Goal: Communication & Community: Answer question/provide support

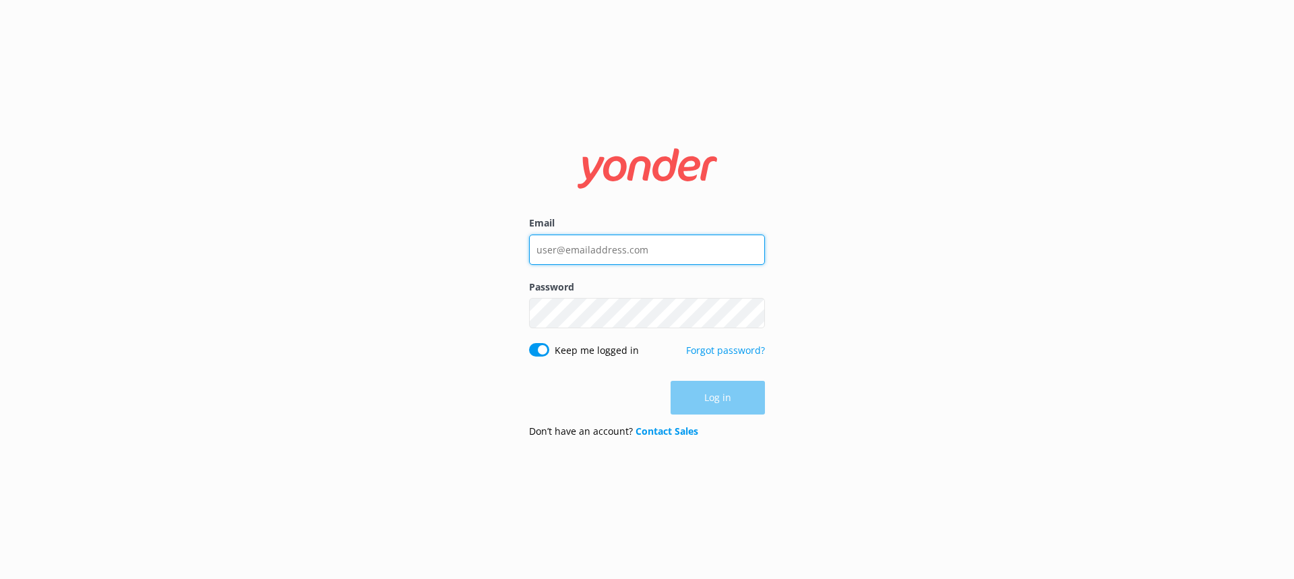
type input "[EMAIL_ADDRESS][DOMAIN_NAME]"
click at [719, 424] on div "Don’t have an account? Contact Sales" at bounding box center [647, 431] width 236 height 15
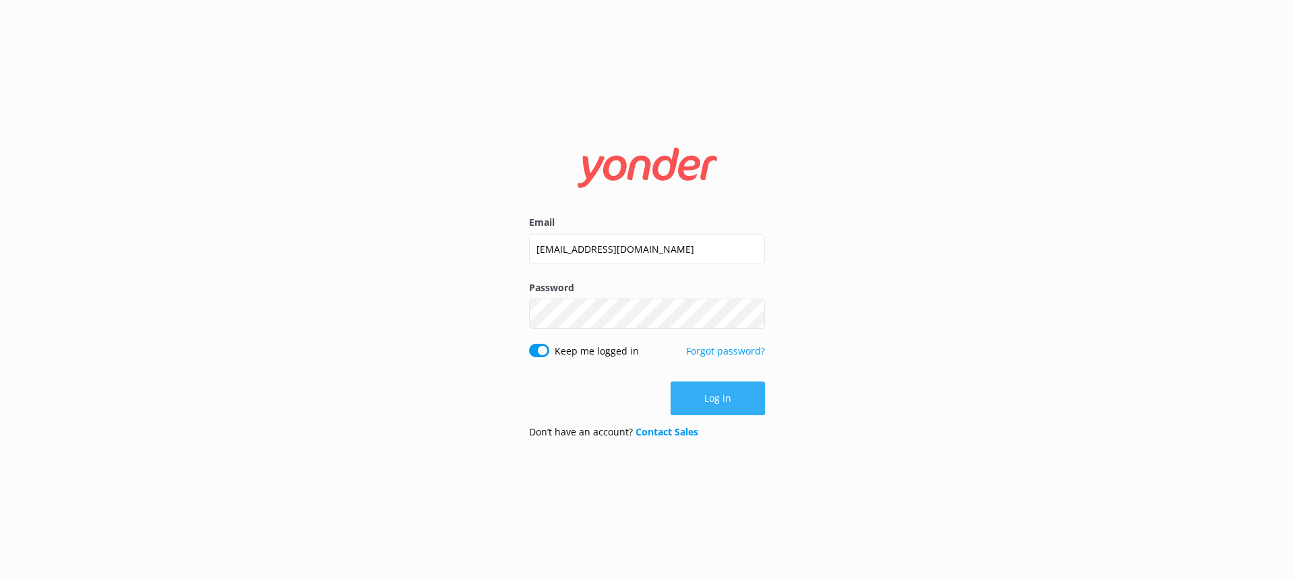
click at [730, 407] on button "Log in" at bounding box center [717, 398] width 94 height 34
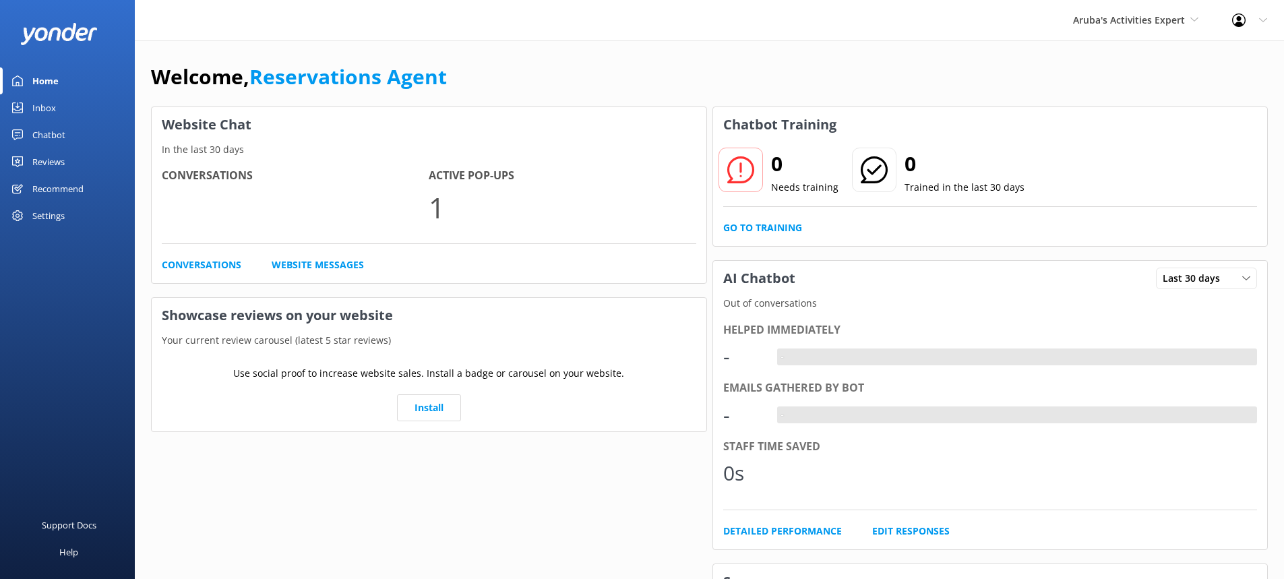
click at [74, 104] on link "Inbox" at bounding box center [67, 107] width 135 height 27
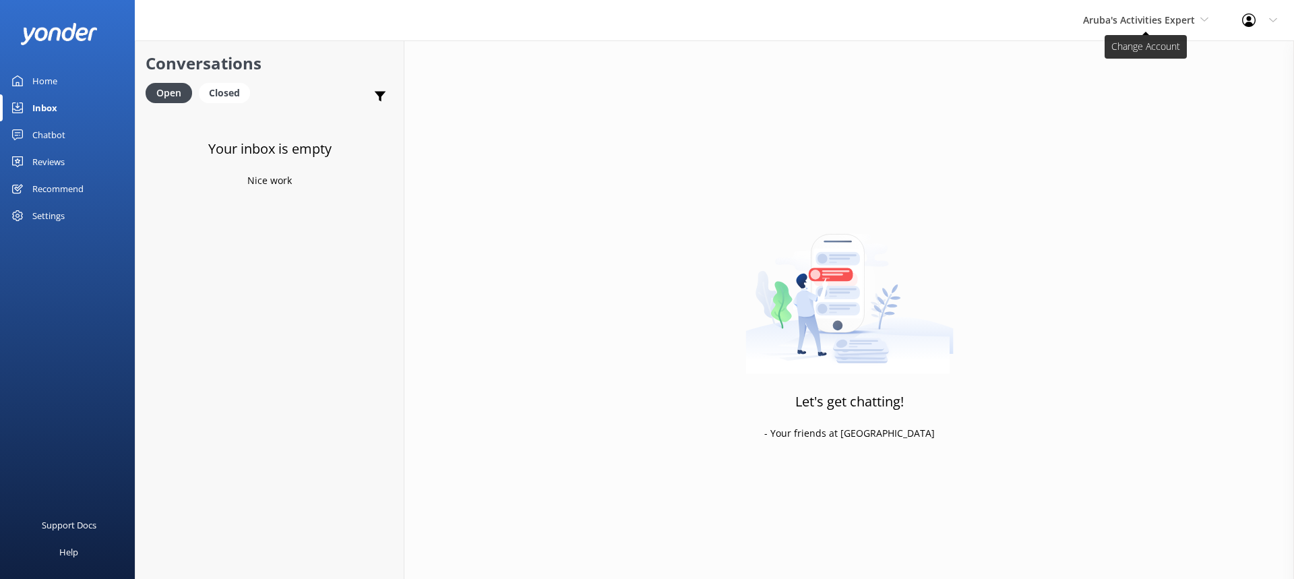
click at [1168, 18] on span "Aruba's Activities Expert" at bounding box center [1139, 19] width 112 height 13
click at [1129, 61] on link "De [GEOGRAPHIC_DATA]" at bounding box center [1133, 56] width 135 height 32
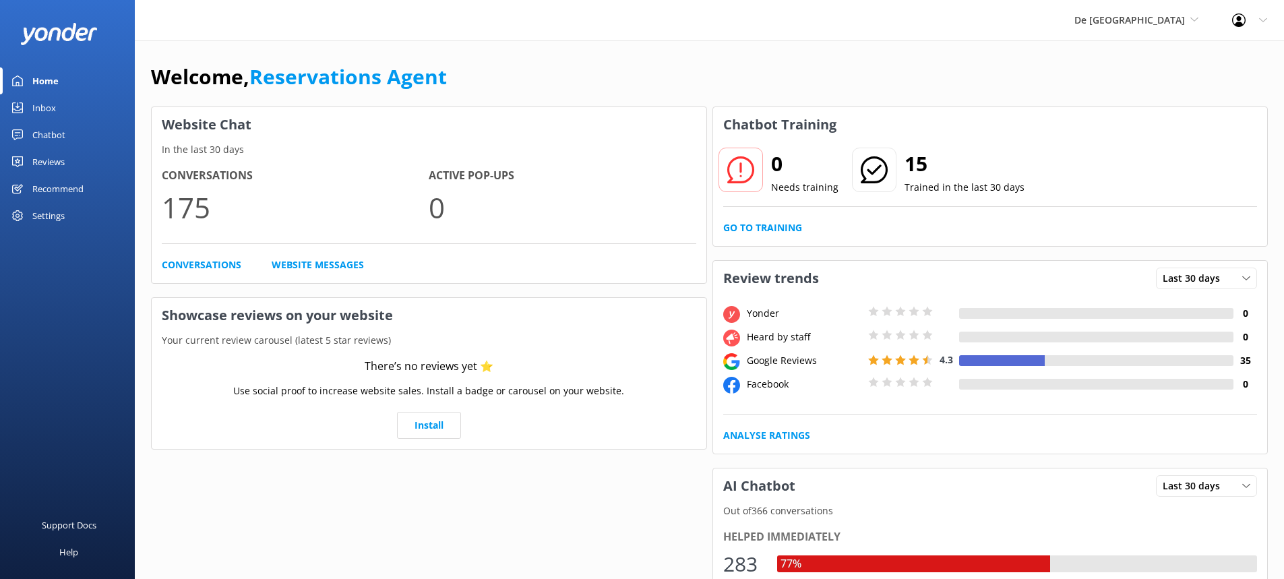
click at [57, 108] on link "Inbox" at bounding box center [67, 107] width 135 height 27
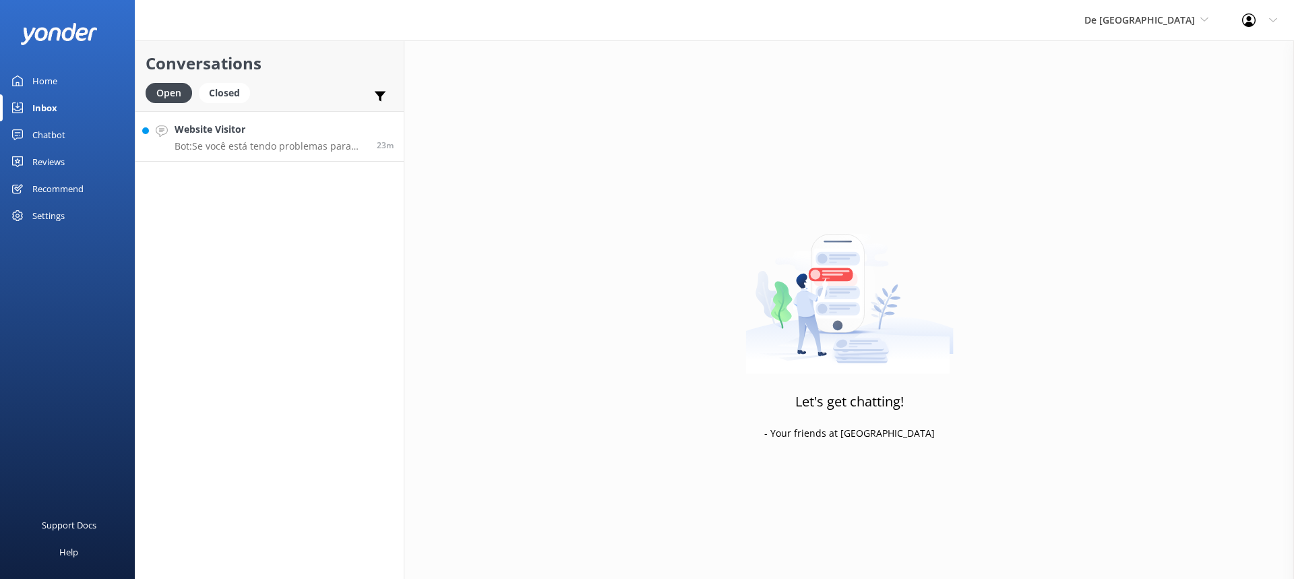
click at [269, 151] on p "Bot: Se você está tendo problemas para reservar online, entre em contato com no…" at bounding box center [271, 146] width 192 height 12
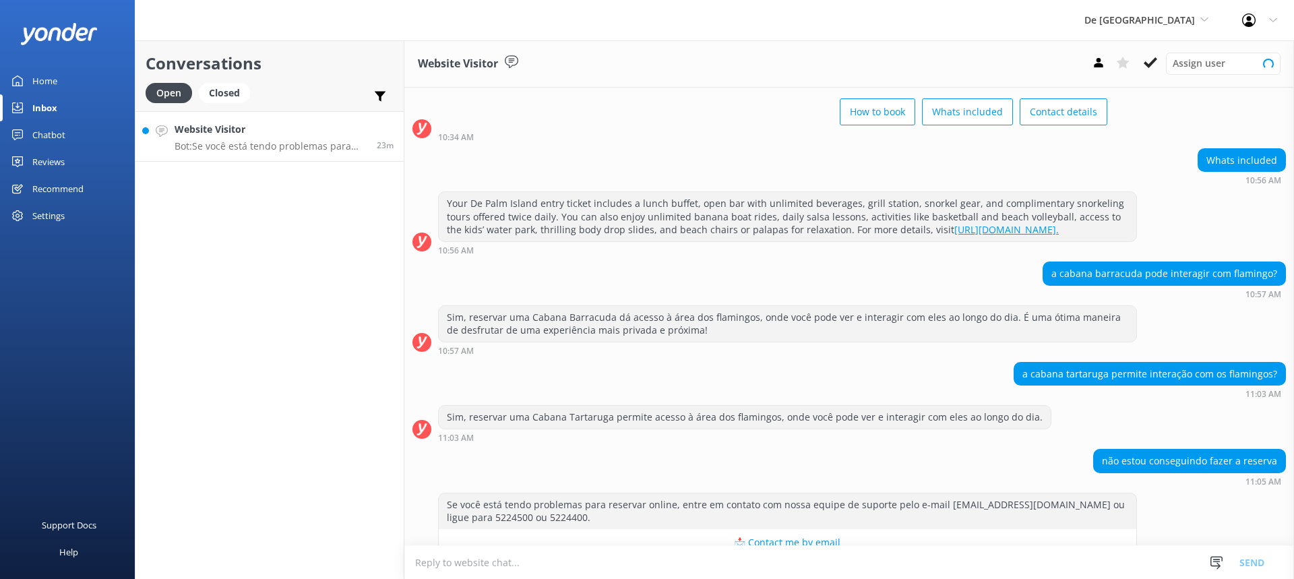
scroll to position [92, 0]
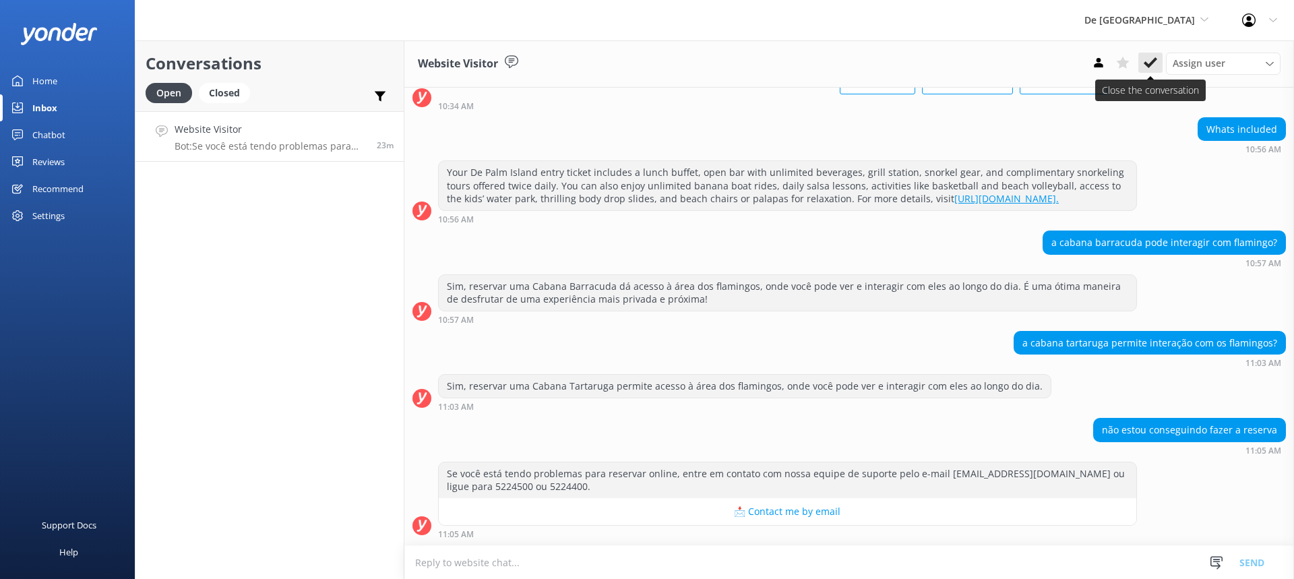
click at [1146, 63] on use at bounding box center [1149, 62] width 13 height 11
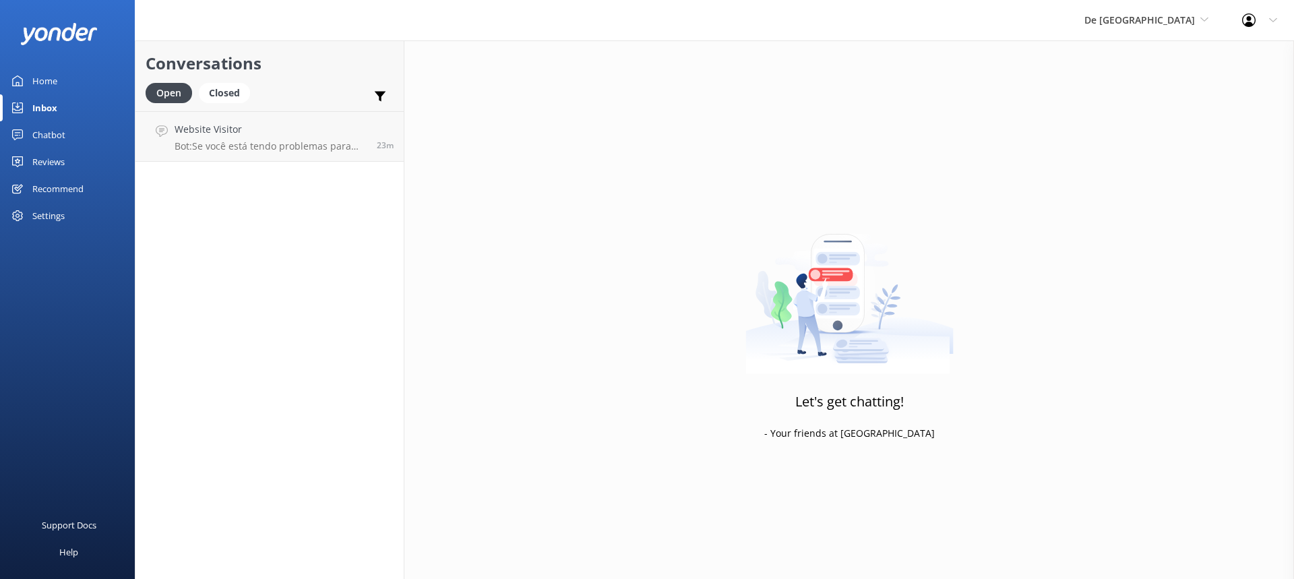
click at [1147, 32] on div "De [GEOGRAPHIC_DATA] [GEOGRAPHIC_DATA] [GEOGRAPHIC_DATA] Activities Expert The …" at bounding box center [1146, 20] width 158 height 40
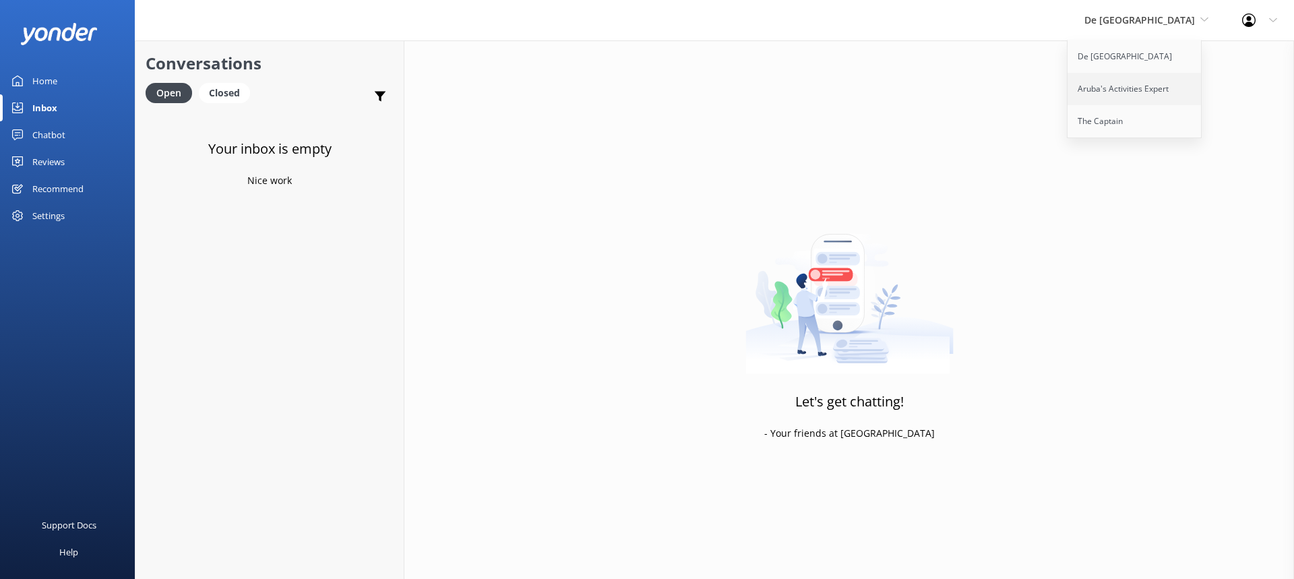
click at [1154, 94] on link "Aruba's Activities Expert" at bounding box center [1134, 89] width 135 height 32
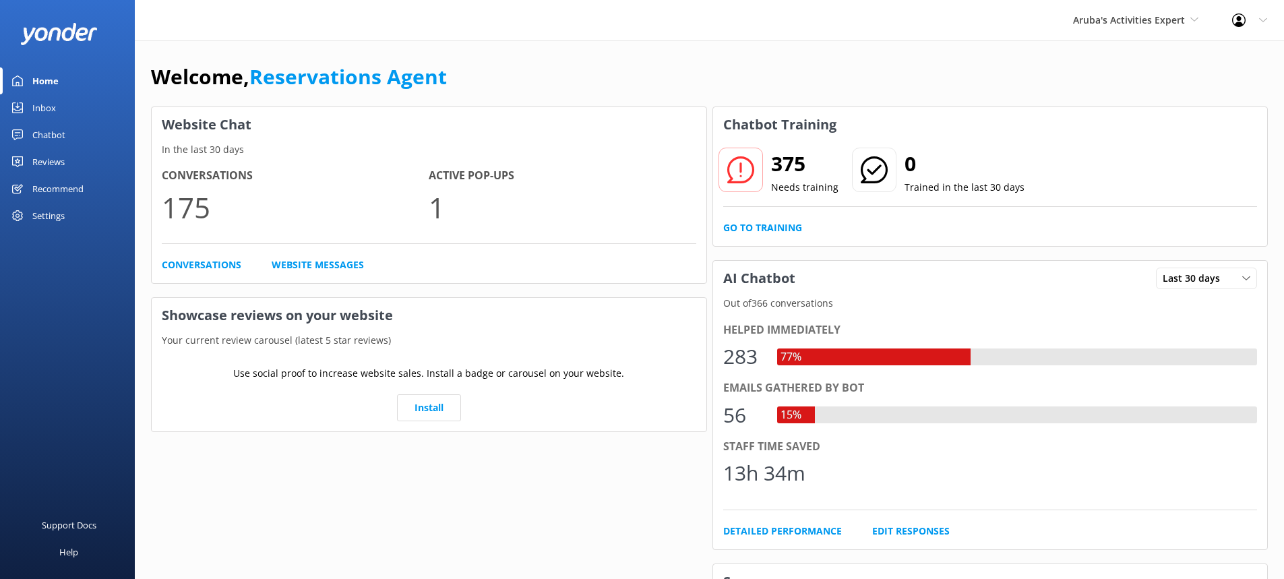
click at [71, 109] on link "Inbox" at bounding box center [67, 107] width 135 height 27
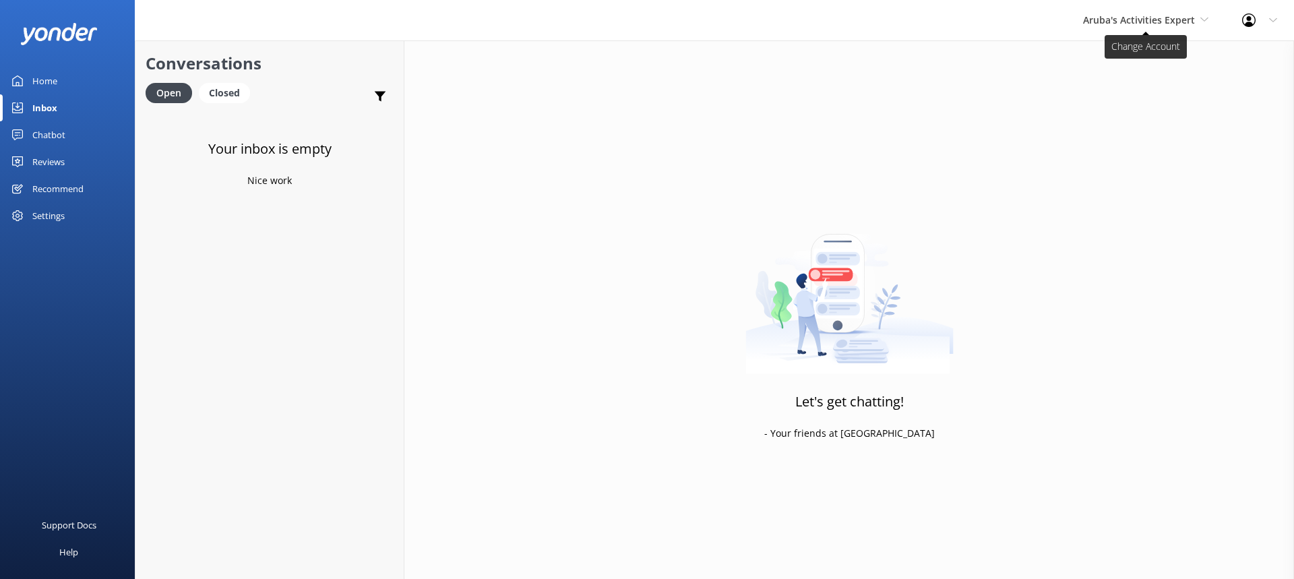
click at [1110, 23] on span "Aruba's Activities Expert" at bounding box center [1139, 19] width 112 height 13
click at [1100, 51] on link "De [GEOGRAPHIC_DATA]" at bounding box center [1133, 56] width 135 height 32
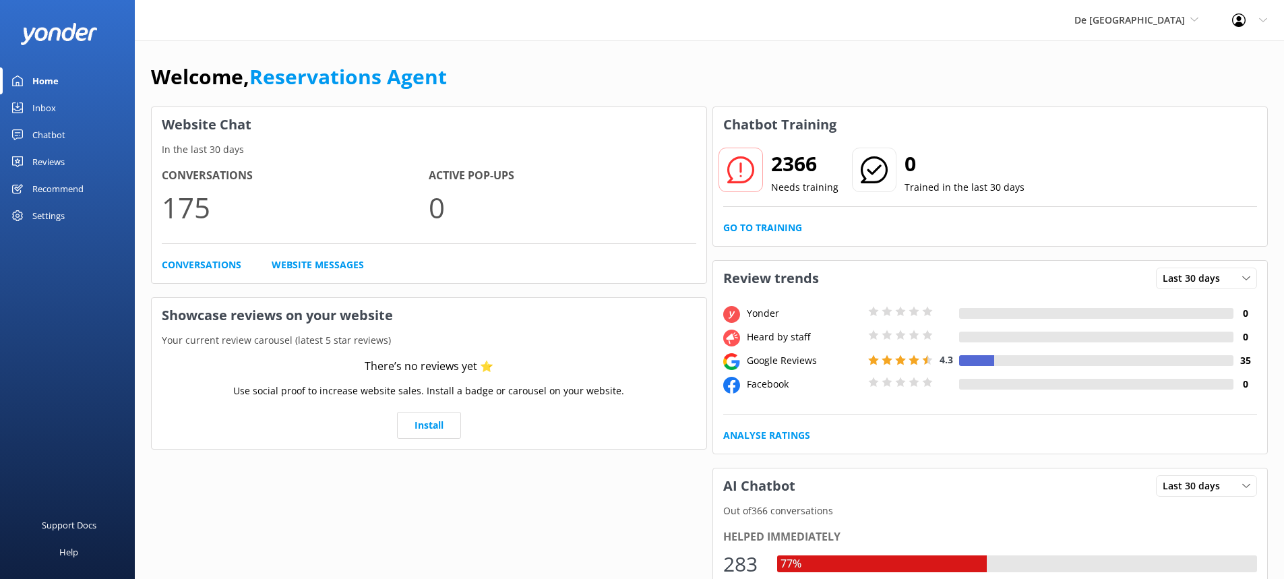
click at [40, 107] on div "Inbox" at bounding box center [44, 107] width 24 height 27
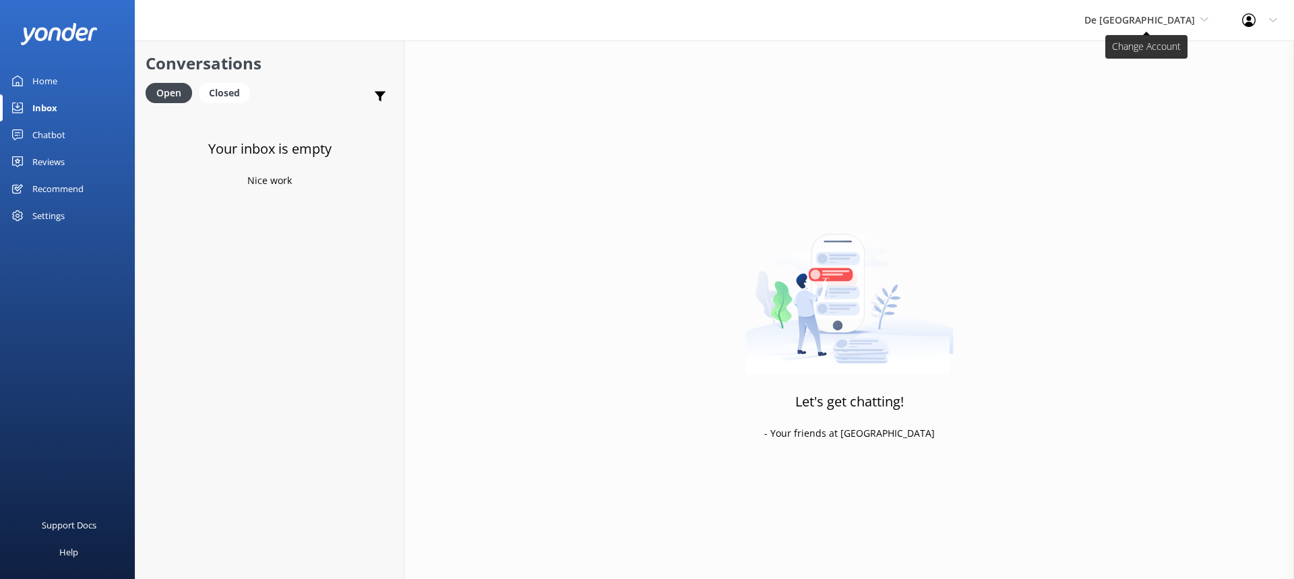
click at [1171, 13] on span "De [GEOGRAPHIC_DATA]" at bounding box center [1139, 19] width 110 height 13
click at [1156, 121] on link "The Captain" at bounding box center [1134, 121] width 135 height 32
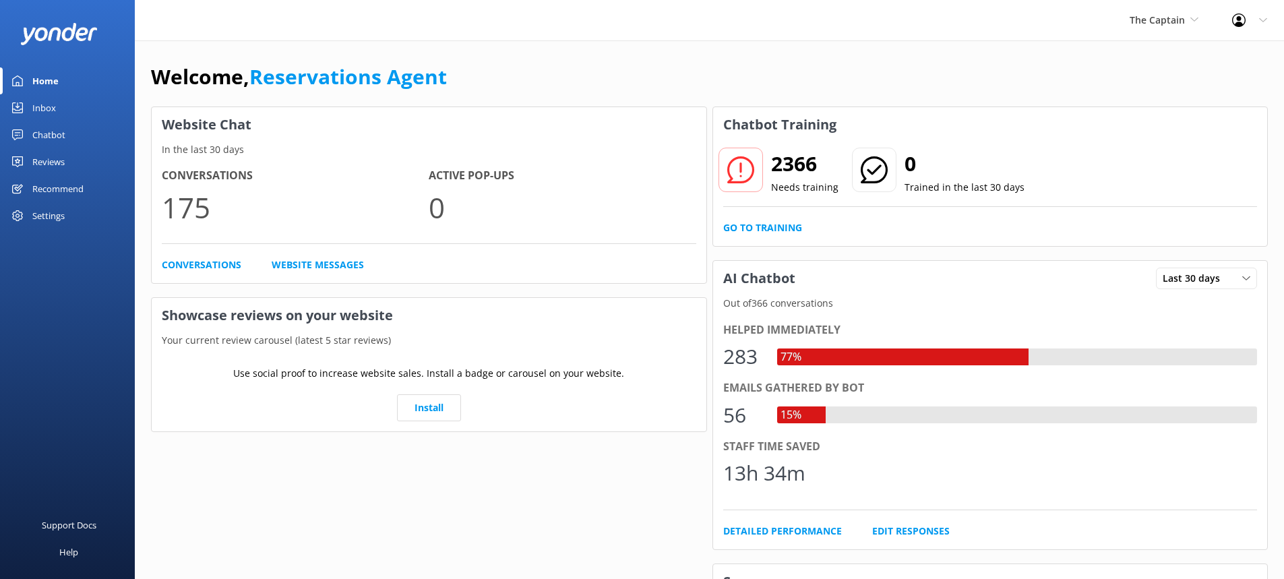
click at [59, 102] on link "Inbox" at bounding box center [67, 107] width 135 height 27
